Goal: Register for event/course

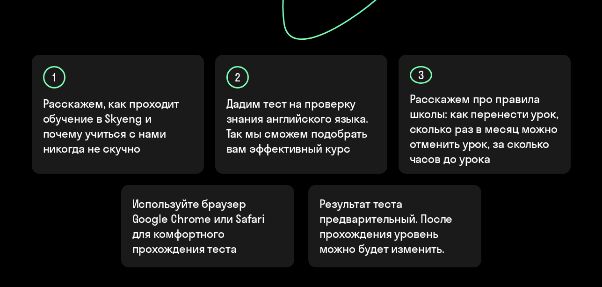
scroll to position [388, 0]
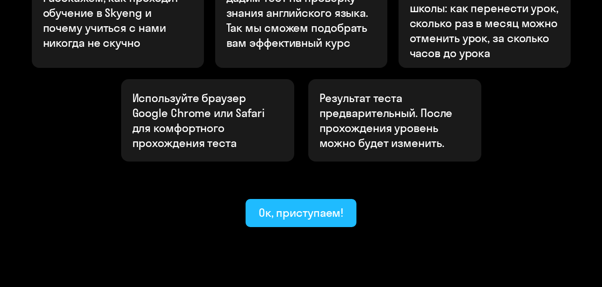
click at [297, 205] on div "Ок, приступаем!" at bounding box center [301, 212] width 85 height 15
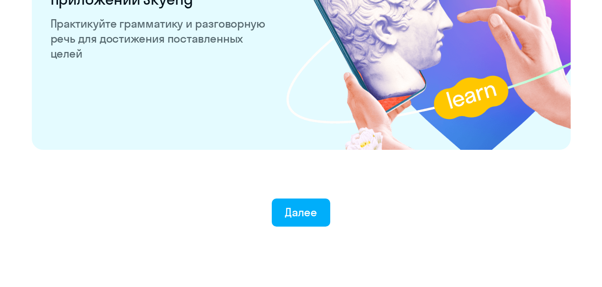
scroll to position [1881, 0]
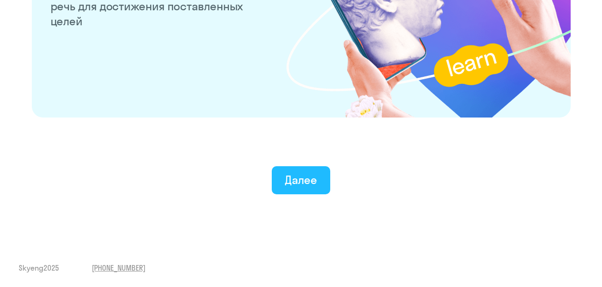
click at [297, 181] on div "Далее" at bounding box center [301, 179] width 32 height 15
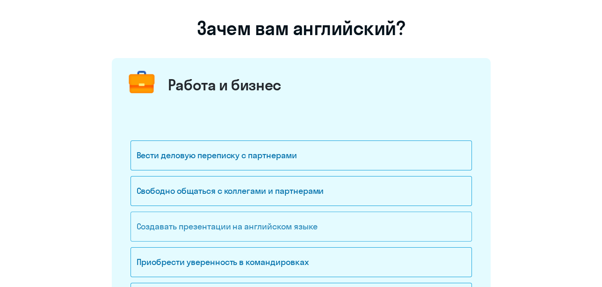
scroll to position [94, 0]
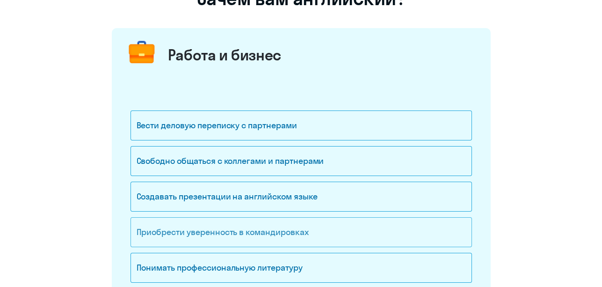
click at [280, 230] on div "Приобрести уверенность в командировках" at bounding box center [300, 232] width 341 height 30
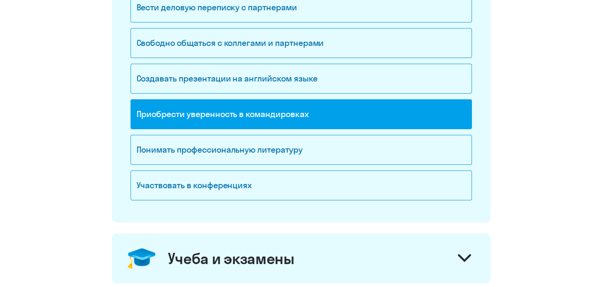
scroll to position [374, 0]
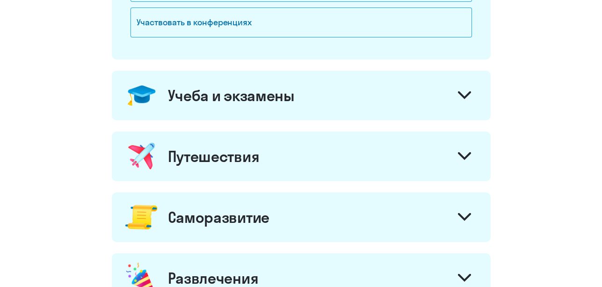
click at [293, 97] on div "Учеба и экзамены" at bounding box center [231, 95] width 127 height 19
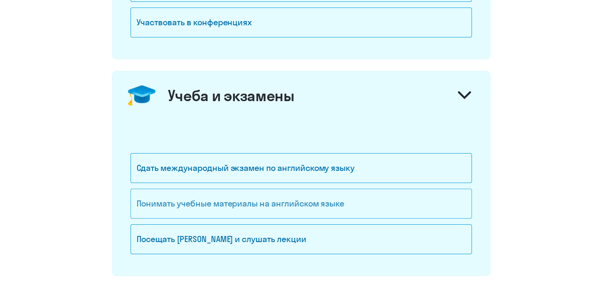
click at [232, 201] on div "Понимать учебные материалы на английском языке" at bounding box center [300, 203] width 341 height 30
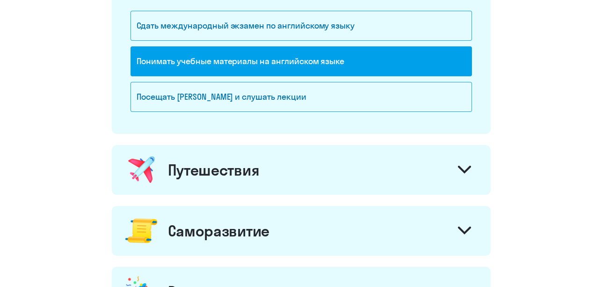
scroll to position [655, 0]
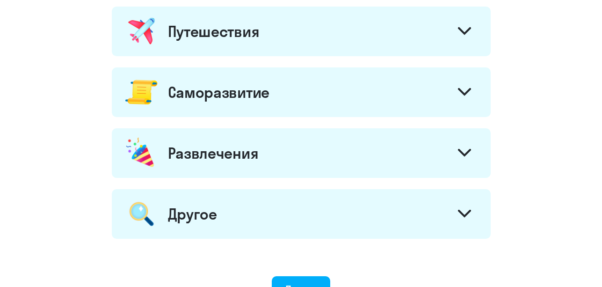
click at [232, 40] on div "Путешествия" at bounding box center [301, 32] width 379 height 50
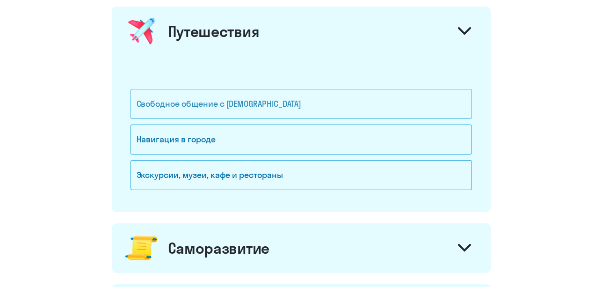
click at [201, 106] on div "Свободное общение с [DEMOGRAPHIC_DATA]" at bounding box center [300, 104] width 341 height 30
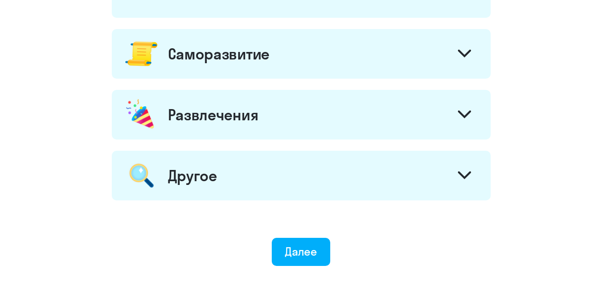
scroll to position [795, 0]
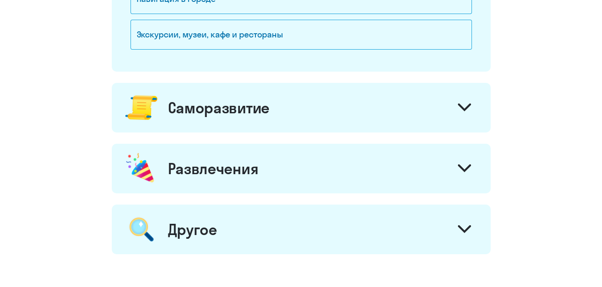
click at [251, 103] on div "Саморазвитие" at bounding box center [218, 107] width 101 height 19
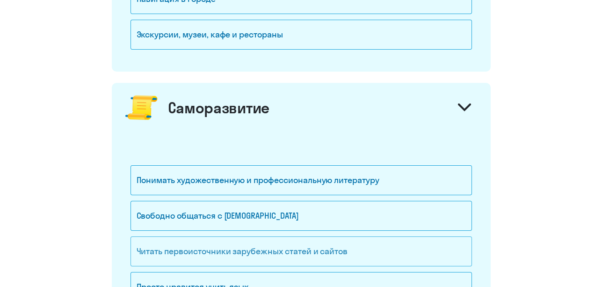
scroll to position [842, 0]
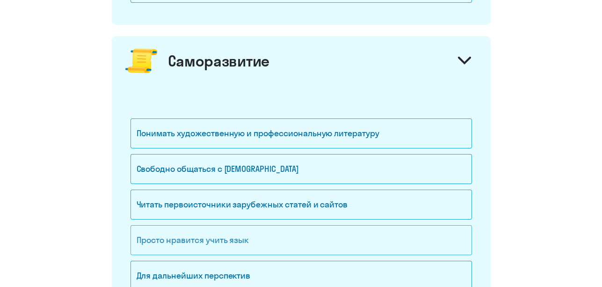
click at [230, 242] on div "Просто нравится учить язык" at bounding box center [300, 240] width 341 height 30
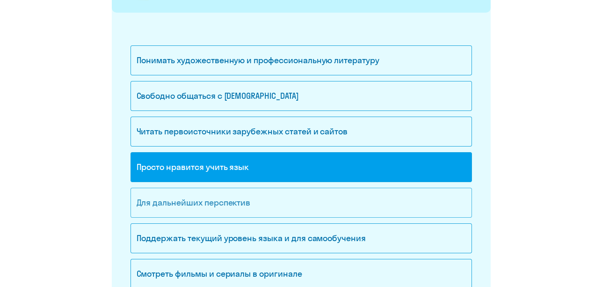
scroll to position [1029, 0]
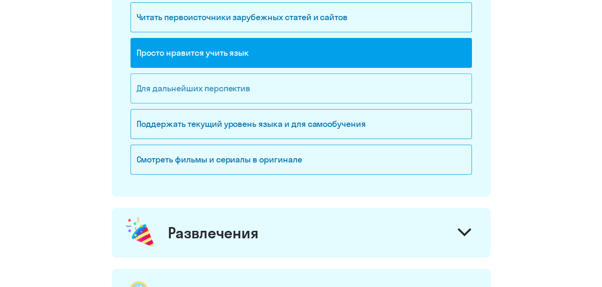
click at [237, 83] on div "Для дальнейших перспектив" at bounding box center [300, 88] width 341 height 30
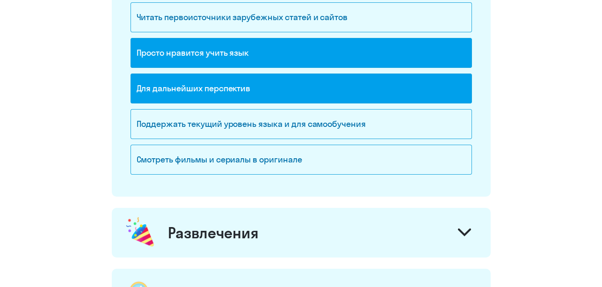
click at [230, 84] on div "Для дальнейших перспектив" at bounding box center [300, 88] width 341 height 30
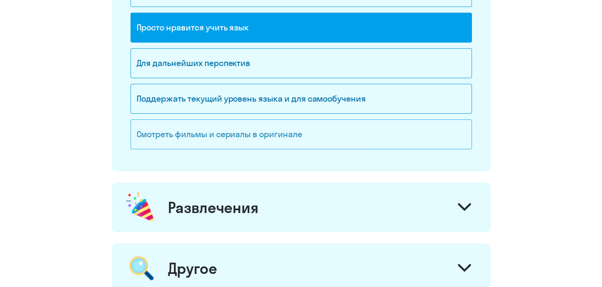
scroll to position [1123, 0]
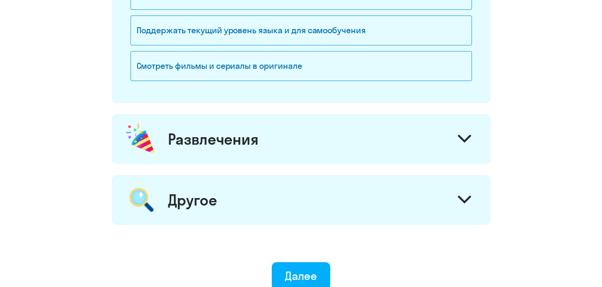
click at [246, 130] on div "Развлечения" at bounding box center [213, 139] width 91 height 19
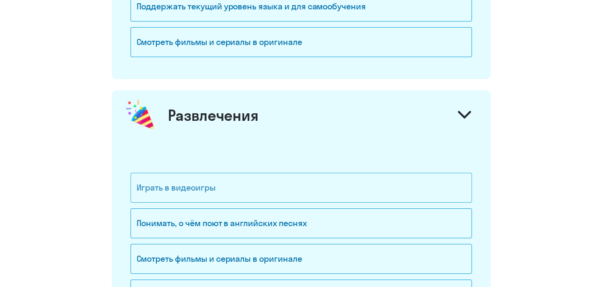
scroll to position [1169, 0]
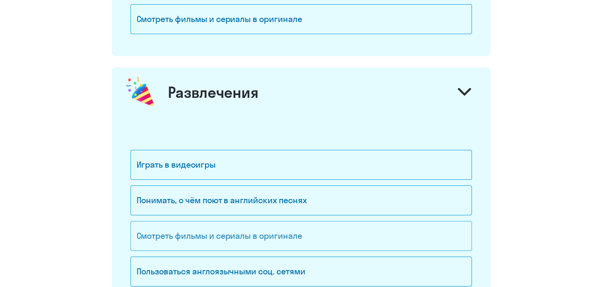
click at [201, 230] on div "Смотреть фильмы и сериалы в оригинале" at bounding box center [300, 236] width 341 height 30
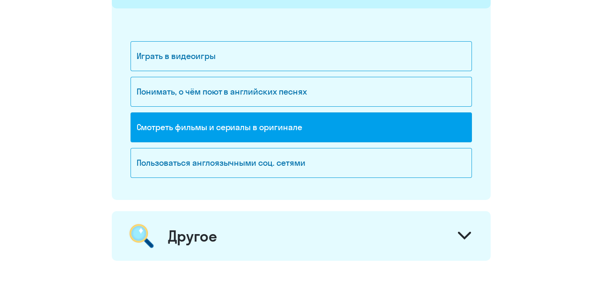
scroll to position [1356, 0]
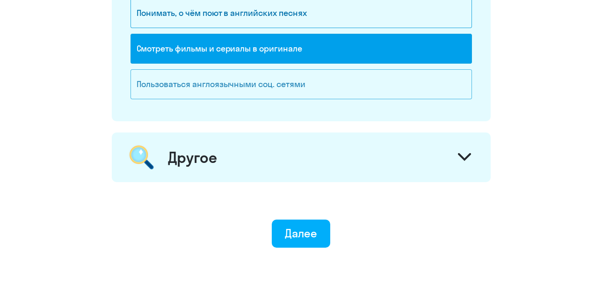
click at [234, 82] on div "Пользоваться англоязычными соц. сетями" at bounding box center [300, 84] width 341 height 30
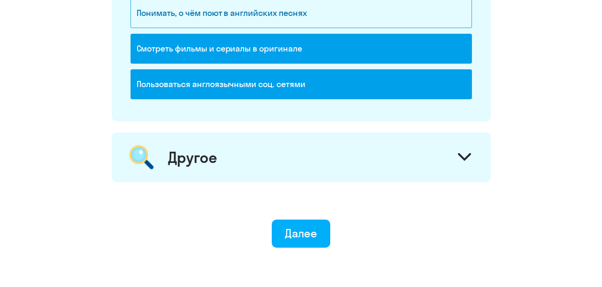
click at [234, 75] on div "Пользоваться англоязычными соц. сетями" at bounding box center [300, 84] width 341 height 30
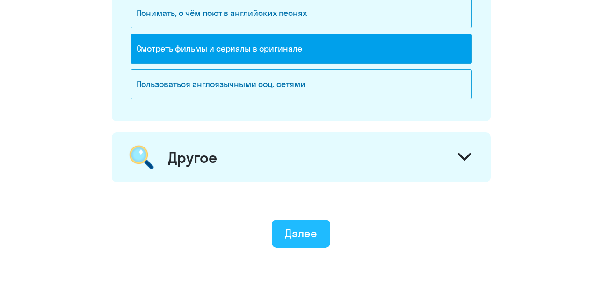
click at [306, 232] on div "Далее" at bounding box center [301, 232] width 32 height 15
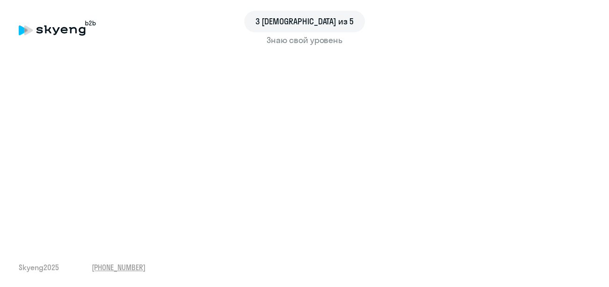
click at [305, 41] on div "Знаю свой уровень" at bounding box center [305, 40] width 572 height 12
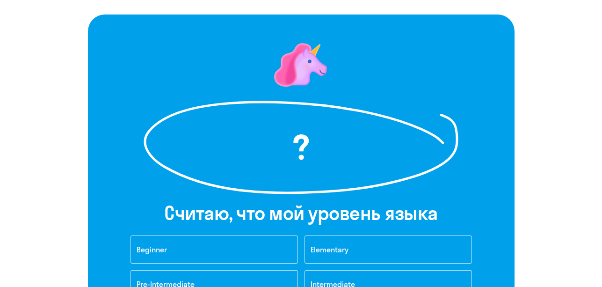
scroll to position [140, 0]
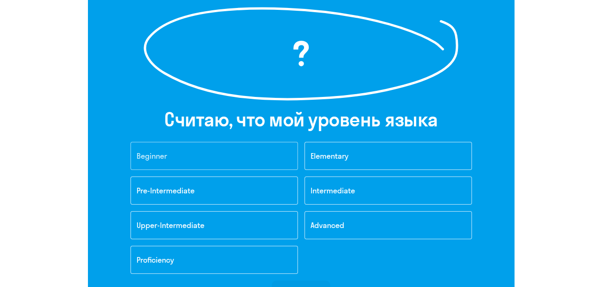
click at [168, 159] on button "Beginner" at bounding box center [213, 156] width 167 height 28
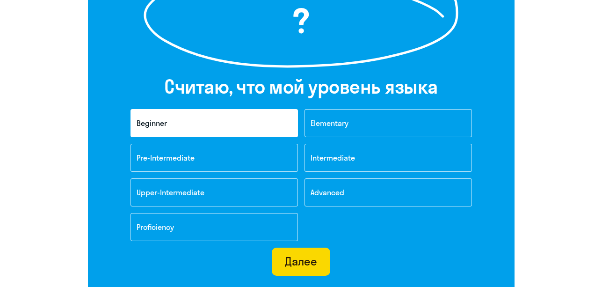
scroll to position [187, 0]
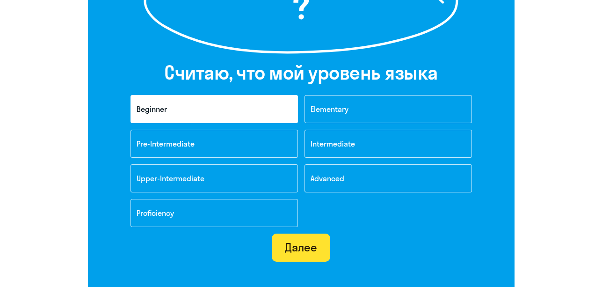
drag, startPoint x: 299, startPoint y: 254, endPoint x: 299, endPoint y: 247, distance: 6.5
click at [299, 254] on button "Далее" at bounding box center [301, 247] width 58 height 28
click at [299, 246] on div "4 [DEMOGRAPHIC_DATA] из 5 ? Cчитаю, что мой уровень языка Beginner Elementary P…" at bounding box center [301, 108] width 602 height 591
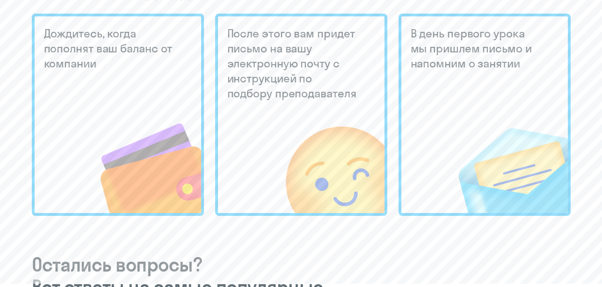
scroll to position [514, 0]
